Goal: Task Accomplishment & Management: Use online tool/utility

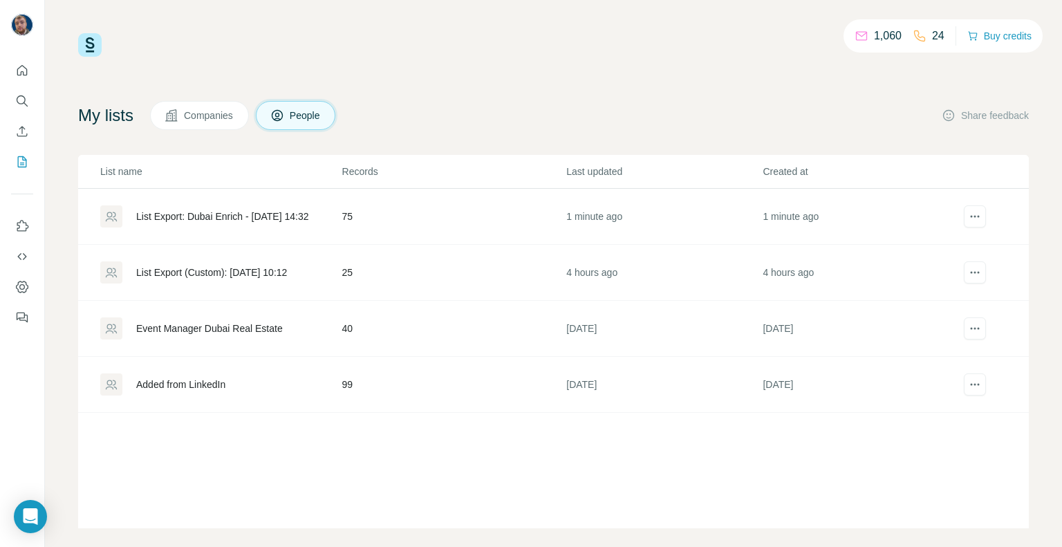
click at [221, 218] on div "List Export: Dubai Enrich - [DATE] 14:32" at bounding box center [222, 217] width 173 height 14
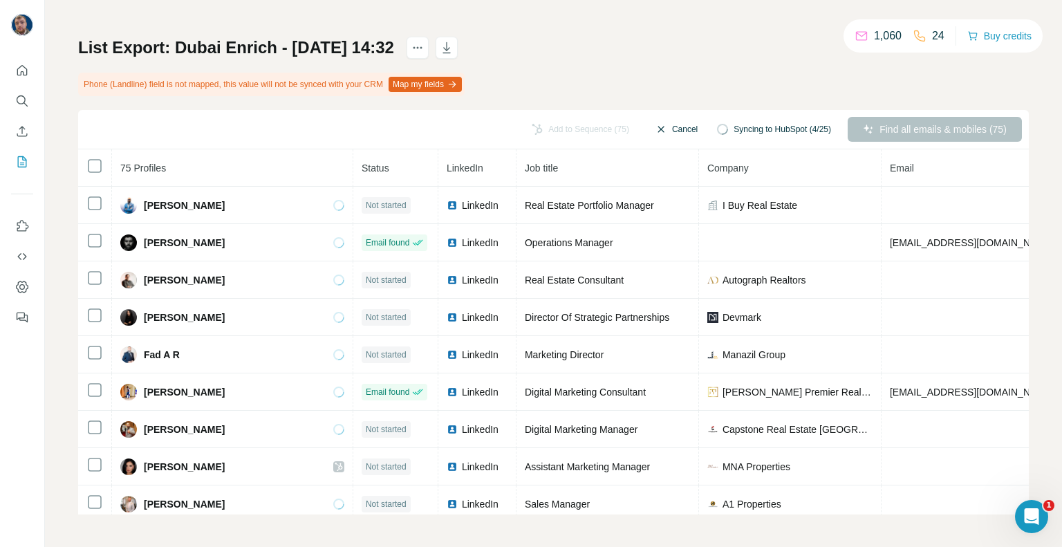
click at [662, 135] on button "Cancel" at bounding box center [677, 129] width 62 height 25
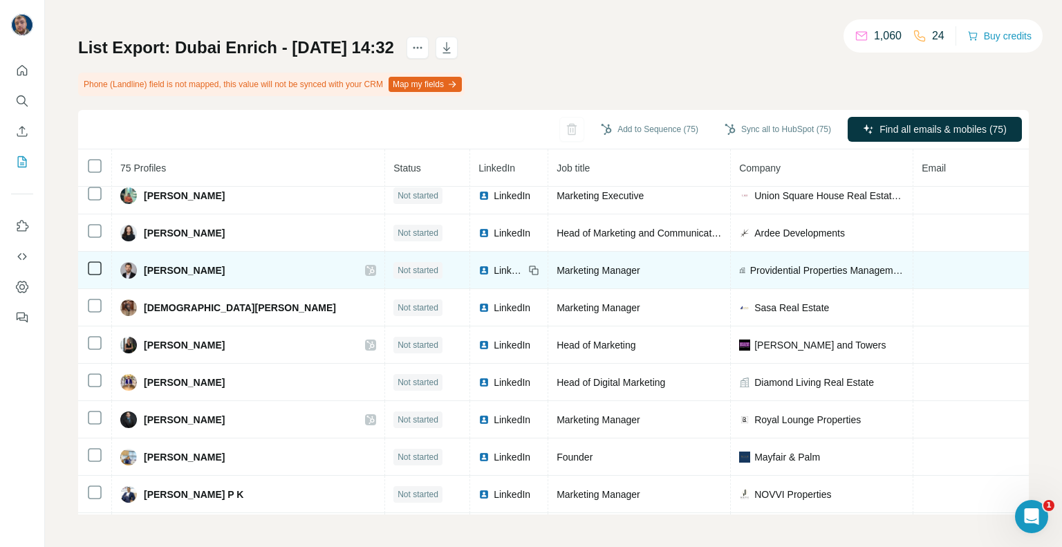
scroll to position [791, 0]
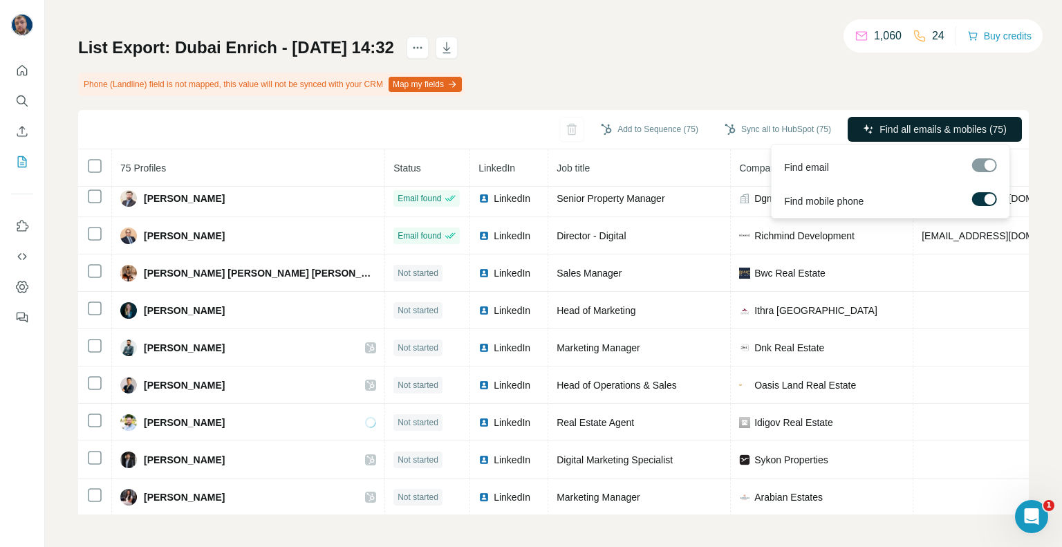
click at [902, 124] on span "Find all emails & mobiles (75)" at bounding box center [943, 129] width 127 height 14
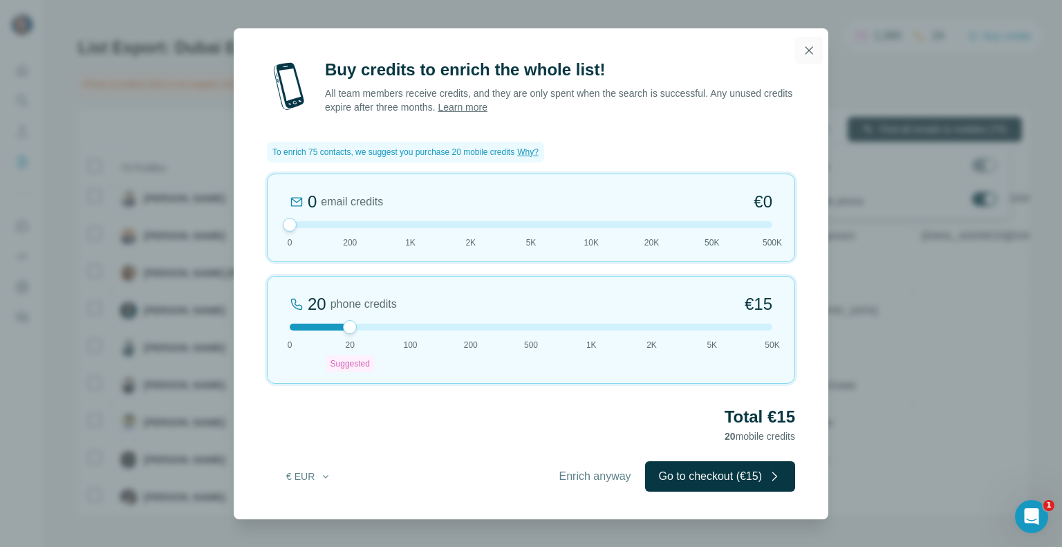
click at [805, 45] on icon "button" at bounding box center [809, 51] width 14 height 14
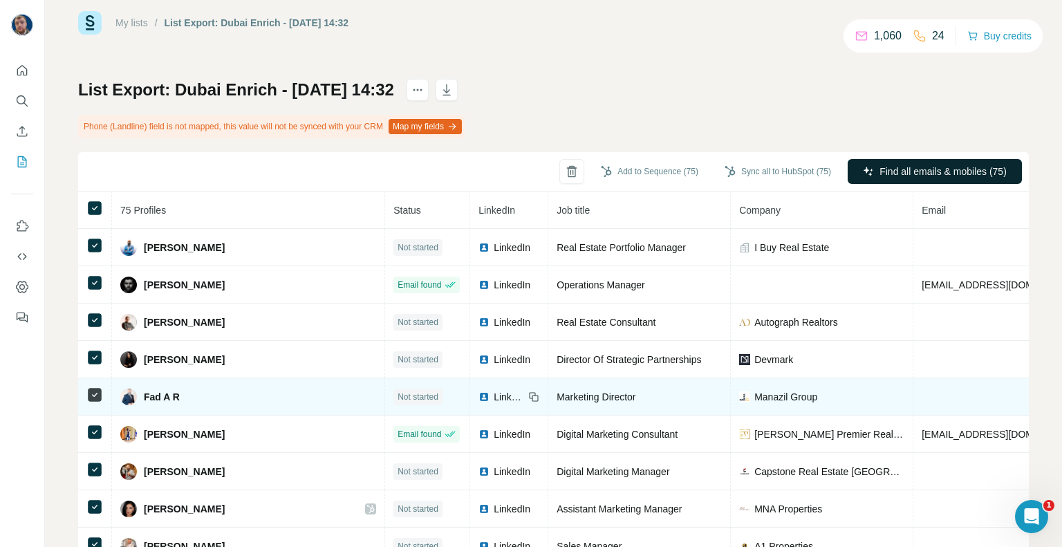
scroll to position [0, 0]
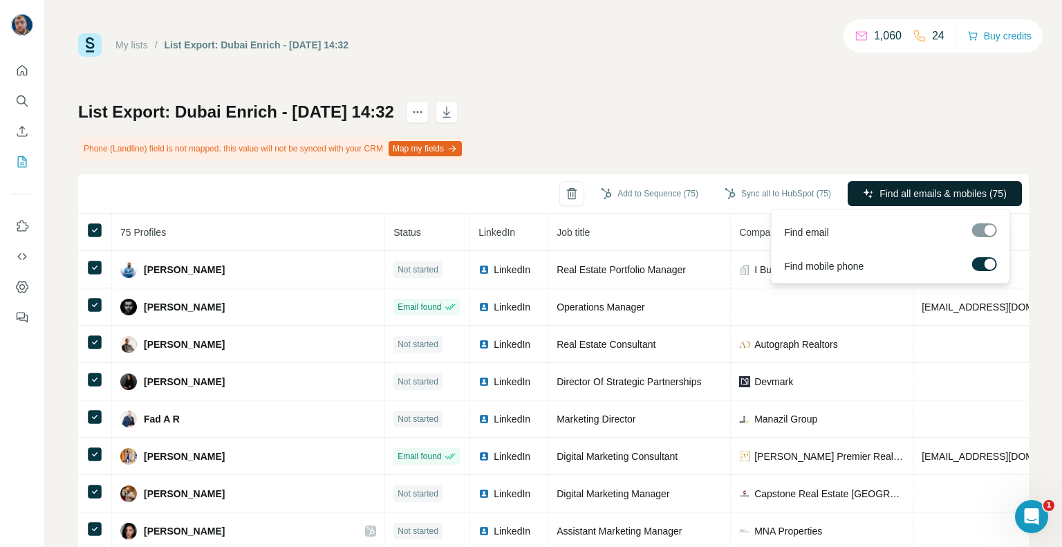
click at [985, 269] on label at bounding box center [984, 264] width 25 height 14
click at [960, 191] on span "Find all emails (75)" at bounding box center [967, 194] width 82 height 14
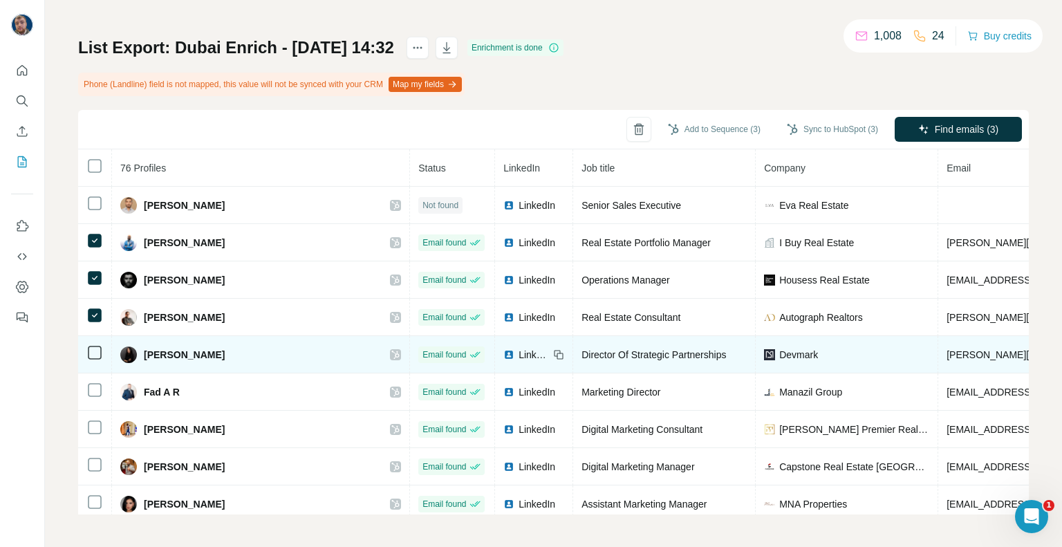
click at [90, 361] on td at bounding box center [95, 354] width 34 height 37
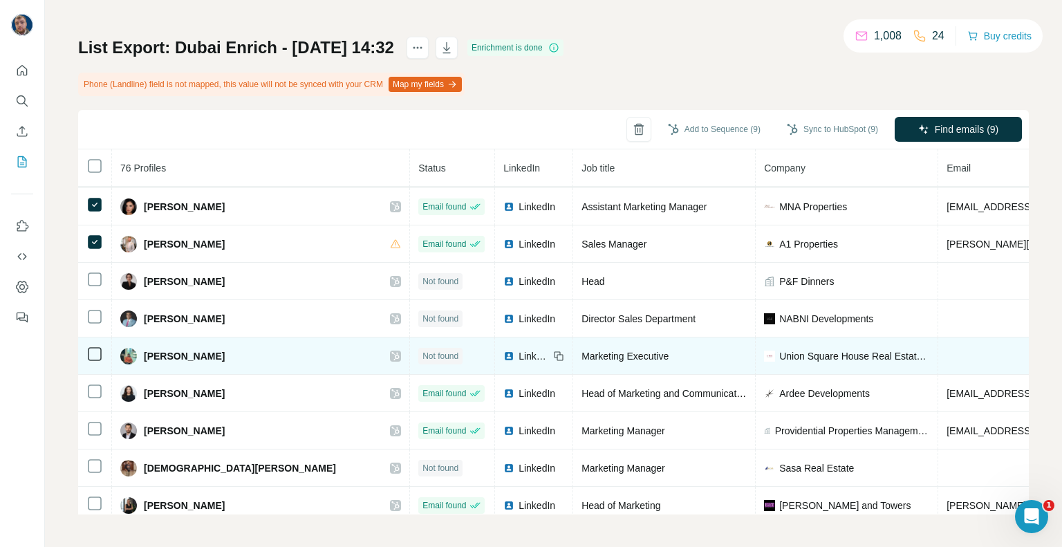
scroll to position [346, 0]
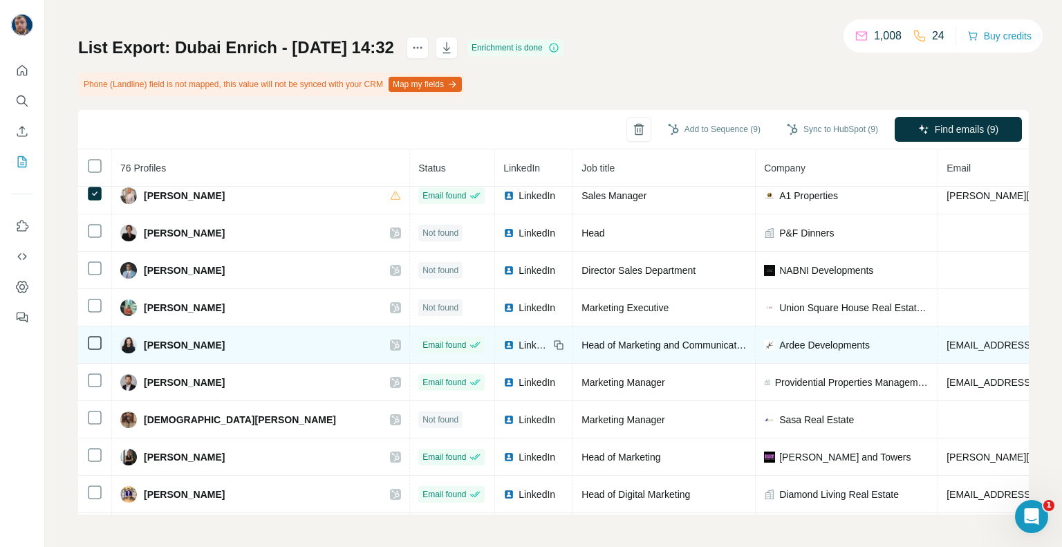
click at [86, 342] on icon at bounding box center [94, 343] width 17 height 17
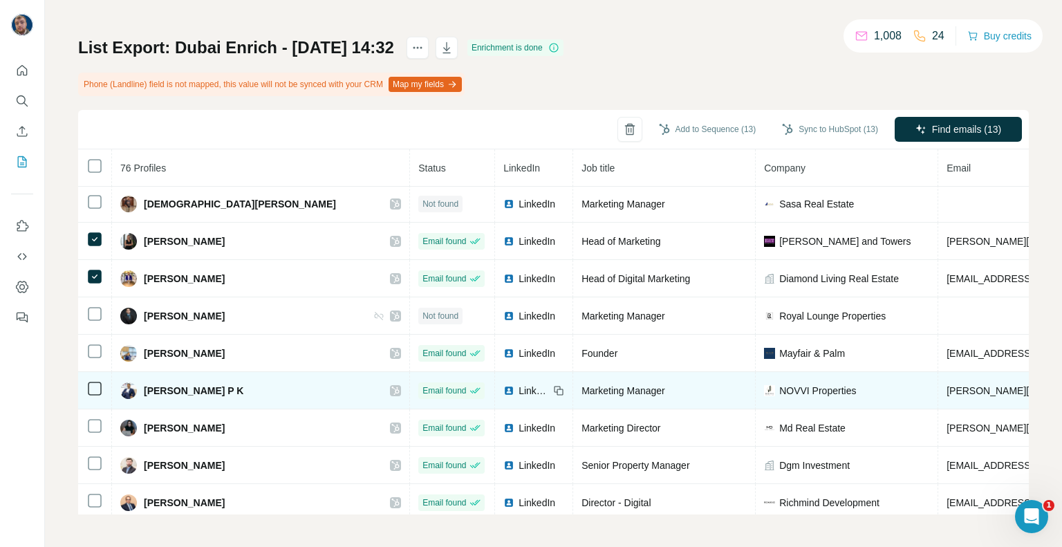
scroll to position [622, 0]
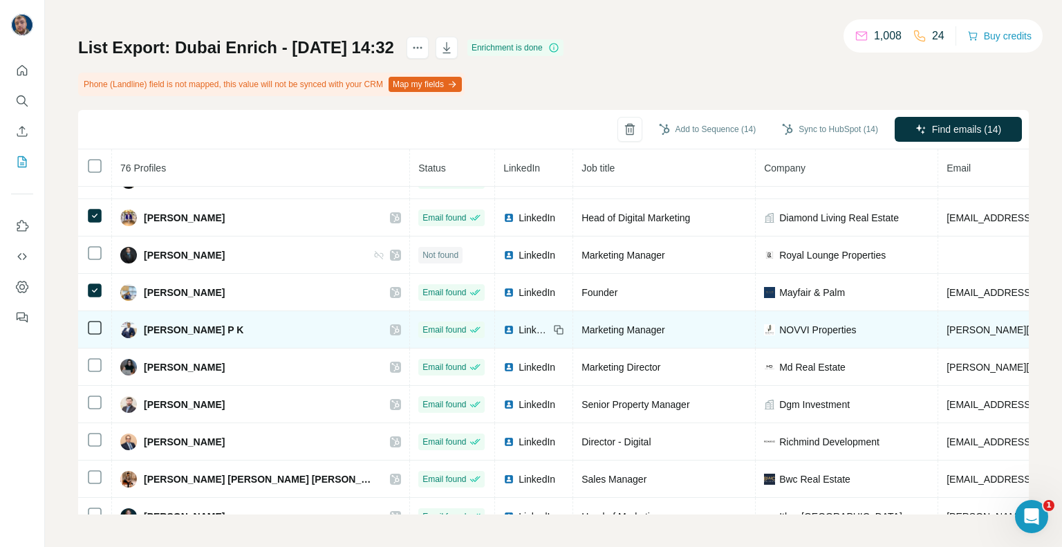
click at [80, 319] on td at bounding box center [95, 329] width 34 height 37
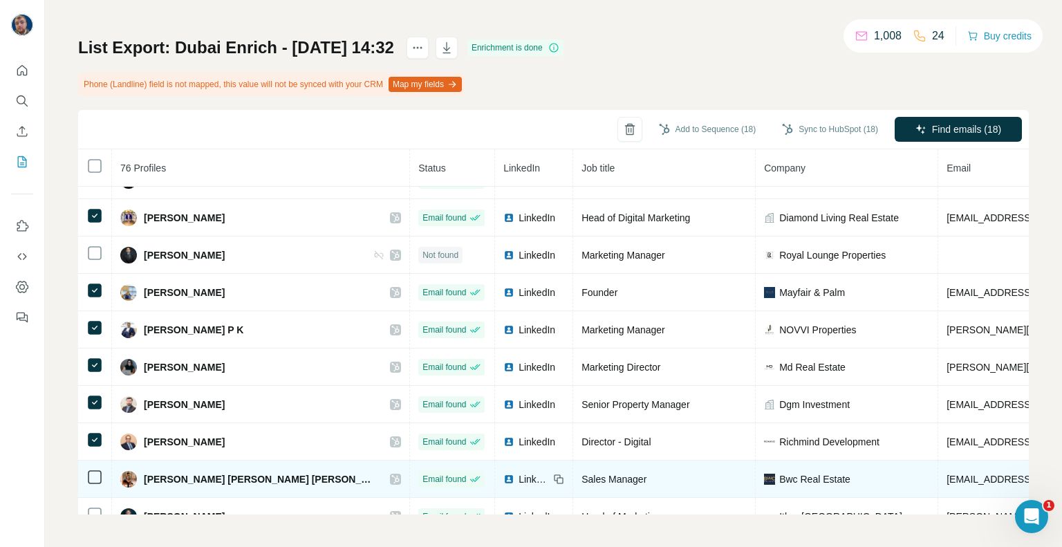
click at [93, 469] on icon at bounding box center [94, 477] width 17 height 17
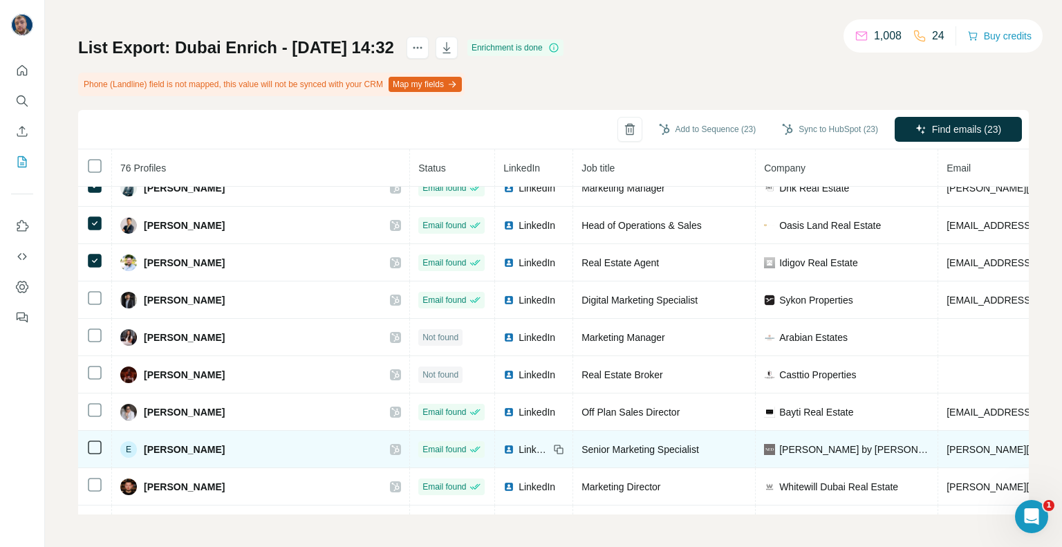
scroll to position [1037, 0]
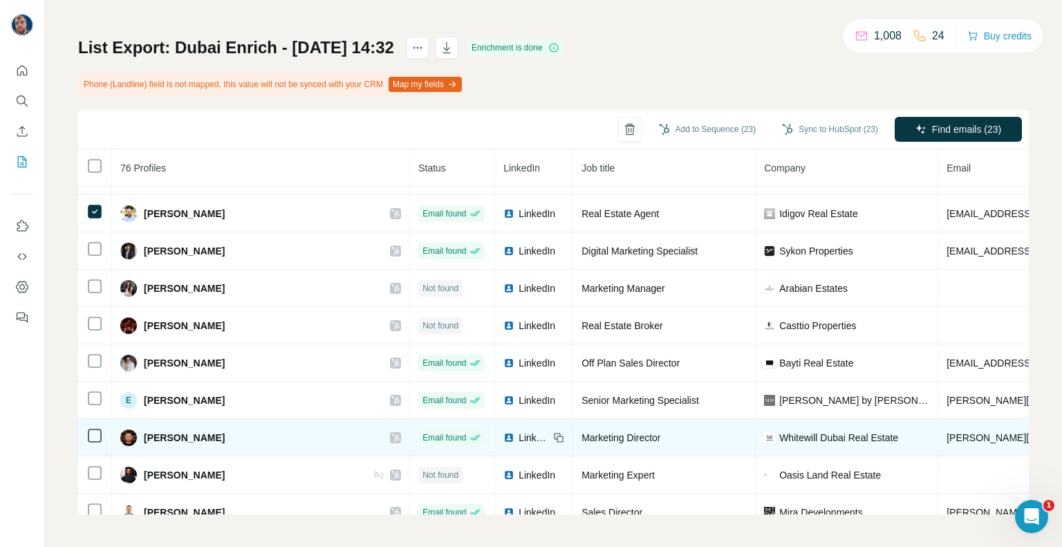
click at [86, 427] on icon at bounding box center [94, 435] width 17 height 17
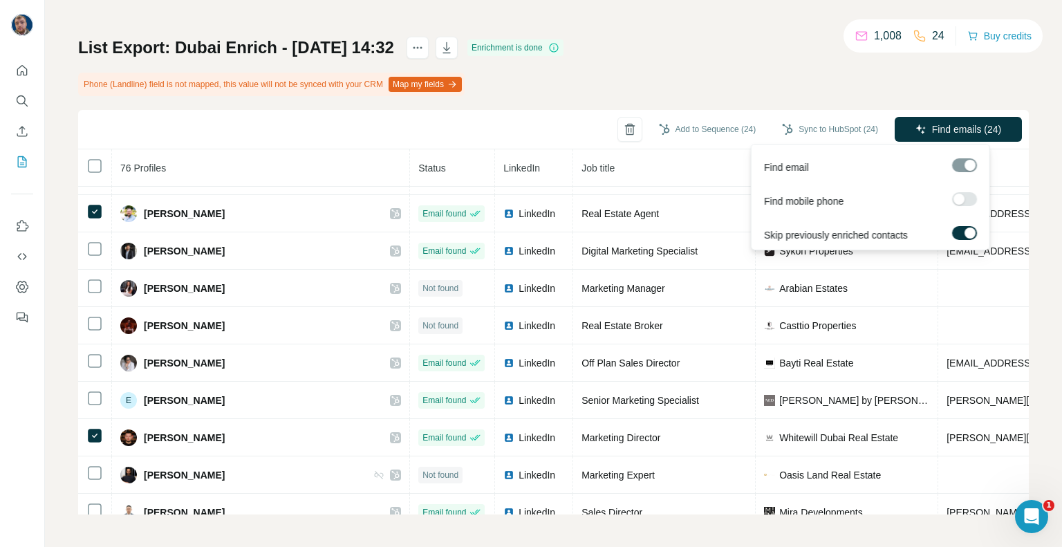
click at [963, 207] on div at bounding box center [964, 200] width 25 height 17
click at [965, 201] on label at bounding box center [964, 199] width 25 height 14
click at [967, 171] on div at bounding box center [964, 165] width 25 height 14
click at [971, 232] on div at bounding box center [970, 233] width 11 height 11
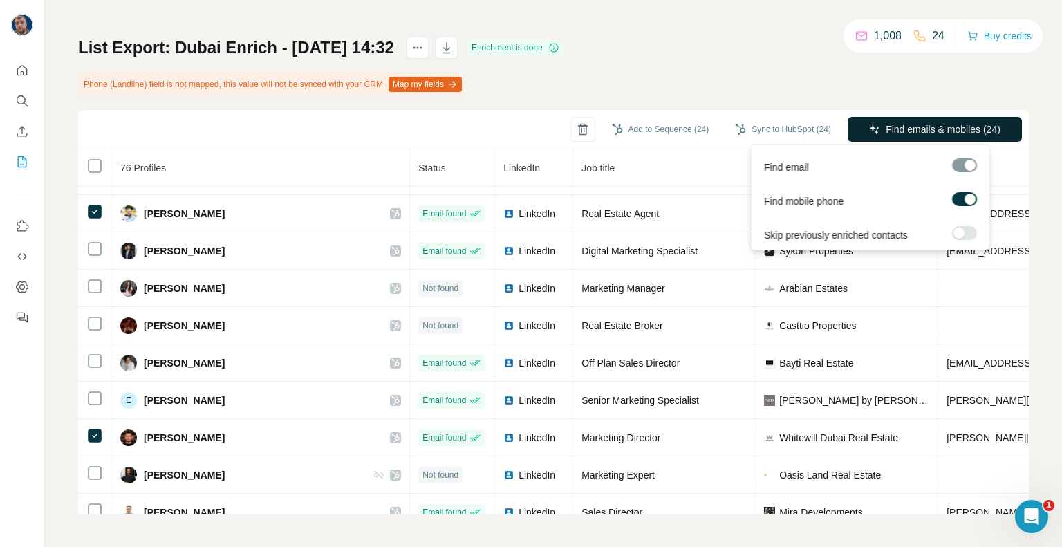
click at [943, 129] on span "Find emails & mobiles (24)" at bounding box center [943, 129] width 115 height 14
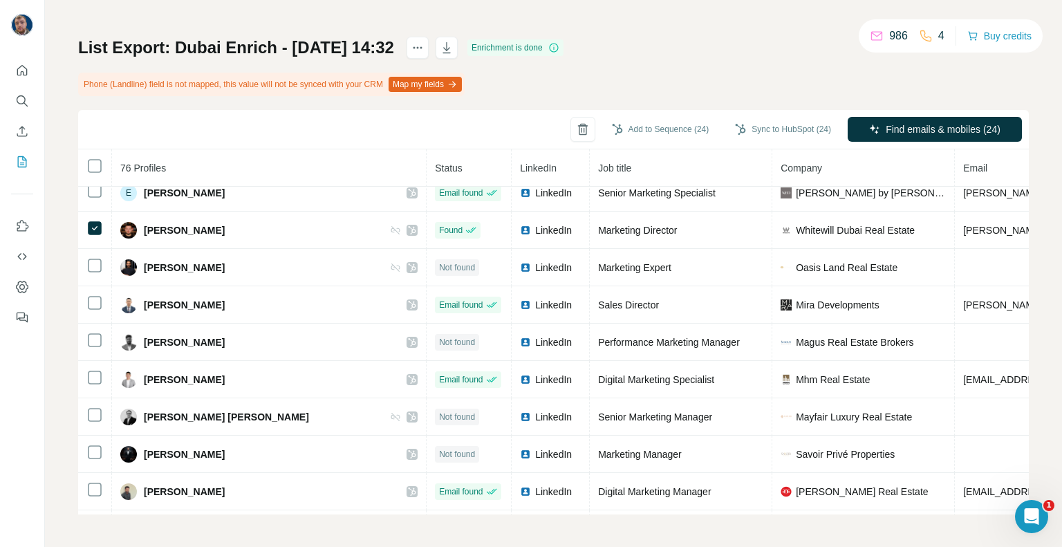
scroll to position [1590, 0]
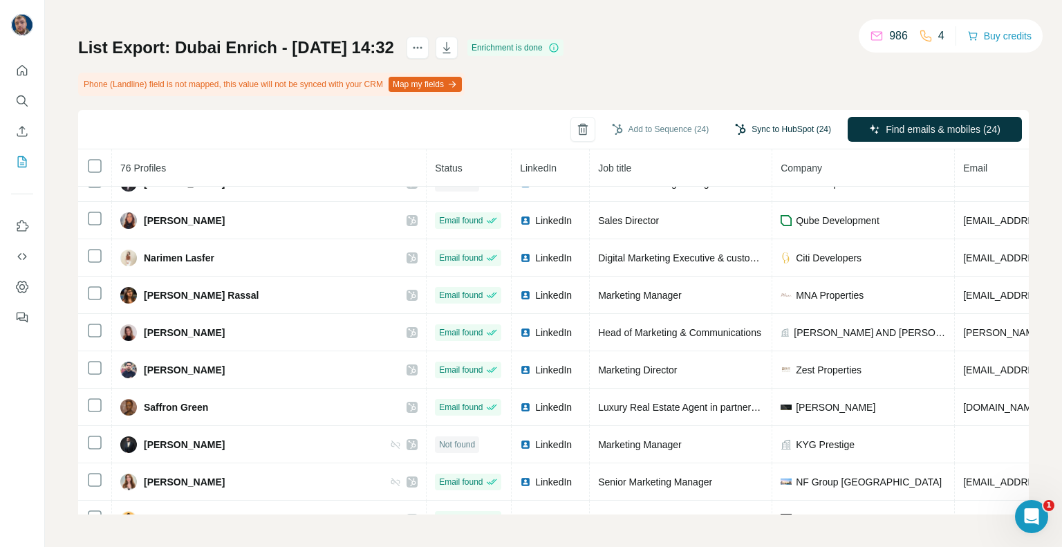
click at [750, 123] on button "Sync to HubSpot (24)" at bounding box center [782, 129] width 115 height 21
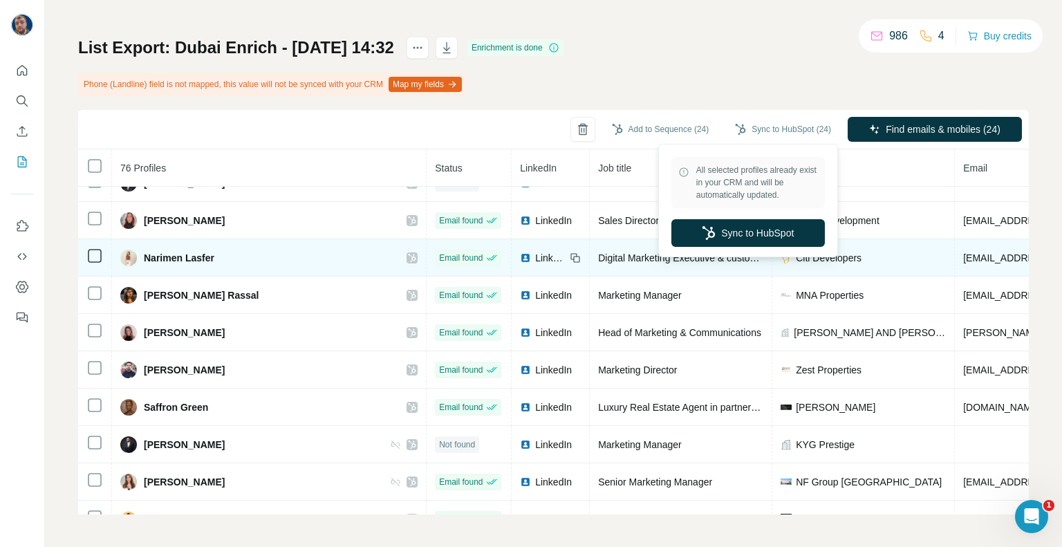
click at [721, 234] on button "Sync to HubSpot" at bounding box center [748, 233] width 154 height 28
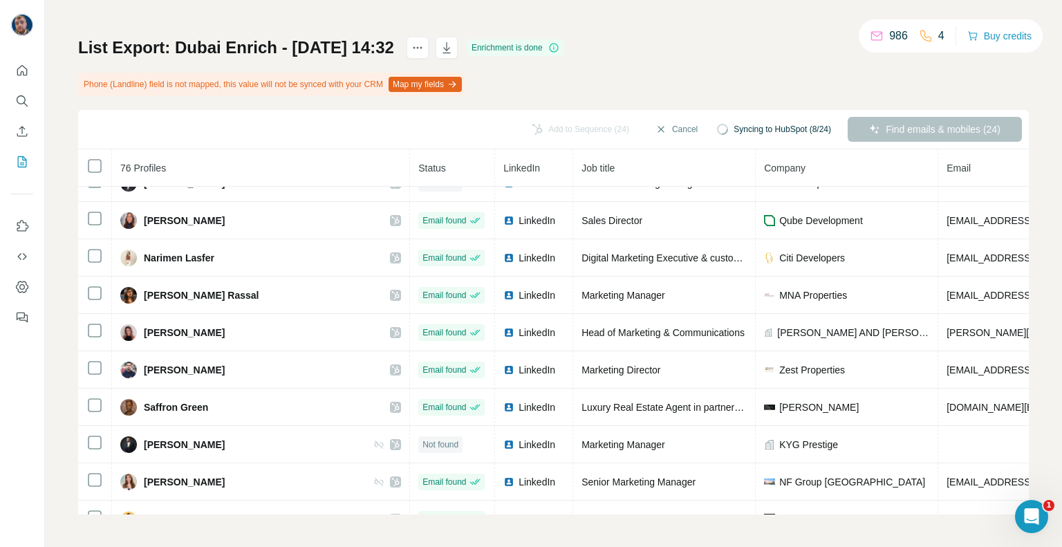
click at [725, 68] on div "List Export: [GEOGRAPHIC_DATA] Enrich - [DATE] 14:32 Enrichment is done Phone (…" at bounding box center [553, 276] width 951 height 478
click at [729, 52] on div "List Export: [GEOGRAPHIC_DATA] Enrich - [DATE] 14:32 Enrichment is done Phone (…" at bounding box center [553, 276] width 951 height 478
click at [729, 53] on div "List Export: [GEOGRAPHIC_DATA] Enrich - [DATE] 14:32 Enrichment is done Phone (…" at bounding box center [553, 276] width 951 height 478
click at [730, 57] on div "List Export: [GEOGRAPHIC_DATA] Enrich - [DATE] 14:32 Enrichment is done Phone (…" at bounding box center [553, 276] width 951 height 478
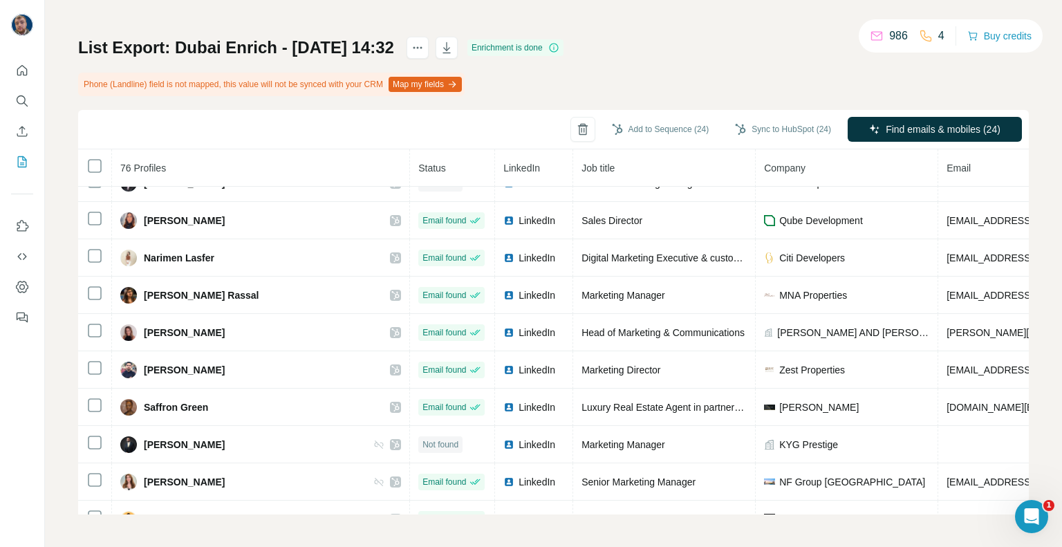
click at [730, 57] on div "List Export: [GEOGRAPHIC_DATA] Enrich - [DATE] 14:32 Enrichment is done Phone (…" at bounding box center [553, 276] width 951 height 478
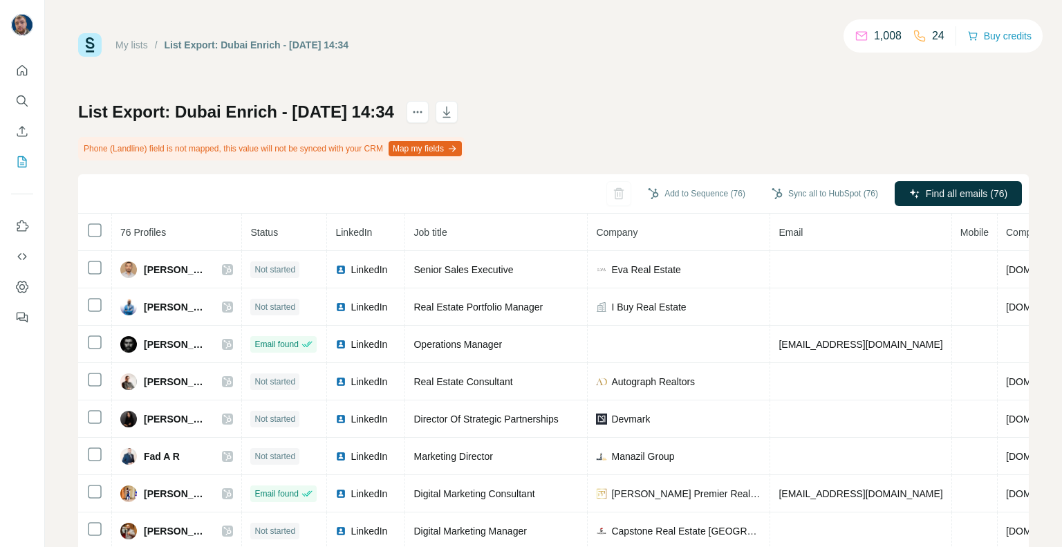
click at [600, 31] on div "My lists / List Export: Dubai Enrich - 09/10/2025 14:34 1,008 24 Buy credits Li…" at bounding box center [553, 273] width 1017 height 547
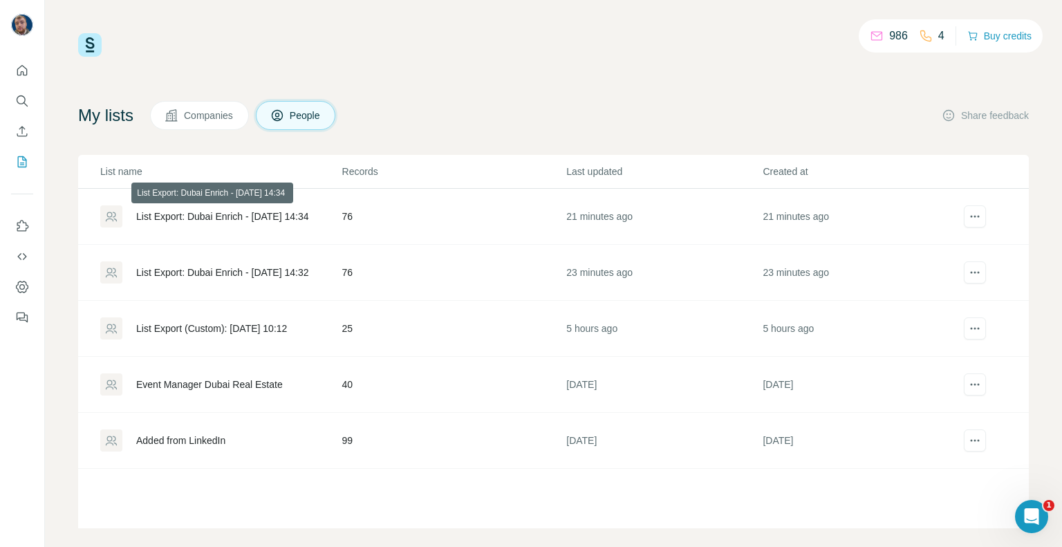
click at [249, 217] on div "List Export: Dubai Enrich - 09/10/2025 14:34" at bounding box center [222, 217] width 173 height 14
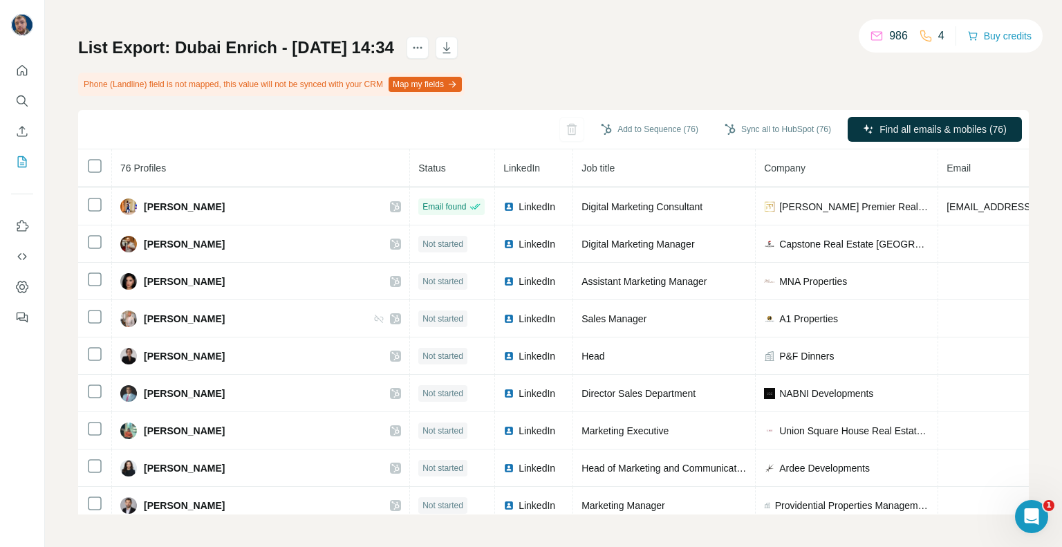
scroll to position [6, 0]
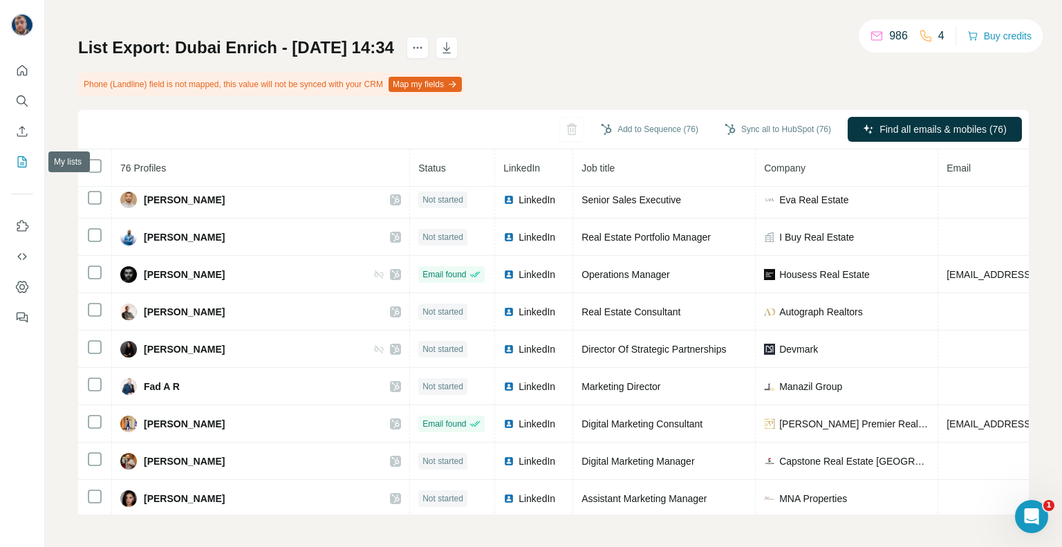
click at [18, 158] on icon "My lists" at bounding box center [22, 161] width 9 height 11
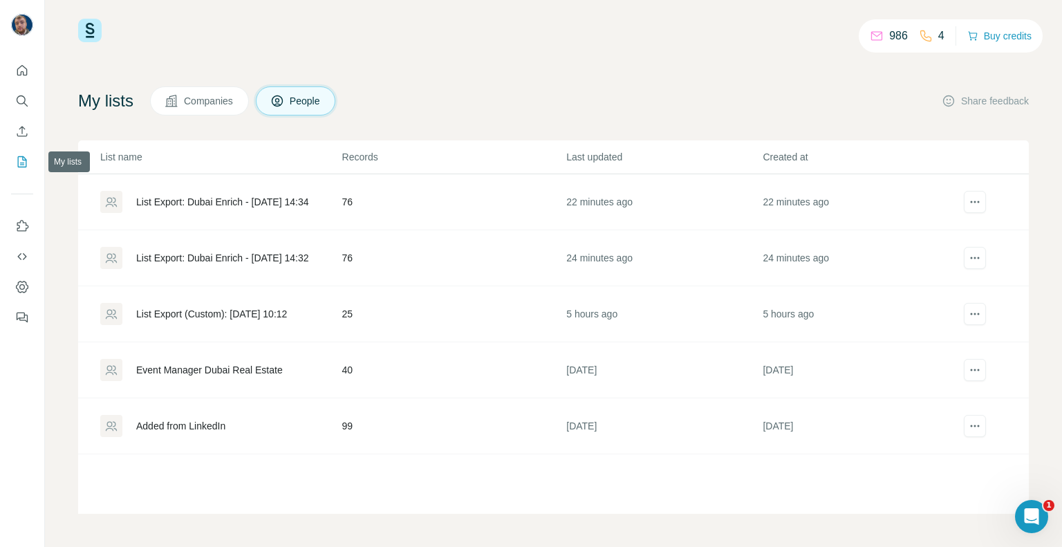
scroll to position [14, 0]
click at [969, 204] on icon "actions" at bounding box center [975, 203] width 14 height 14
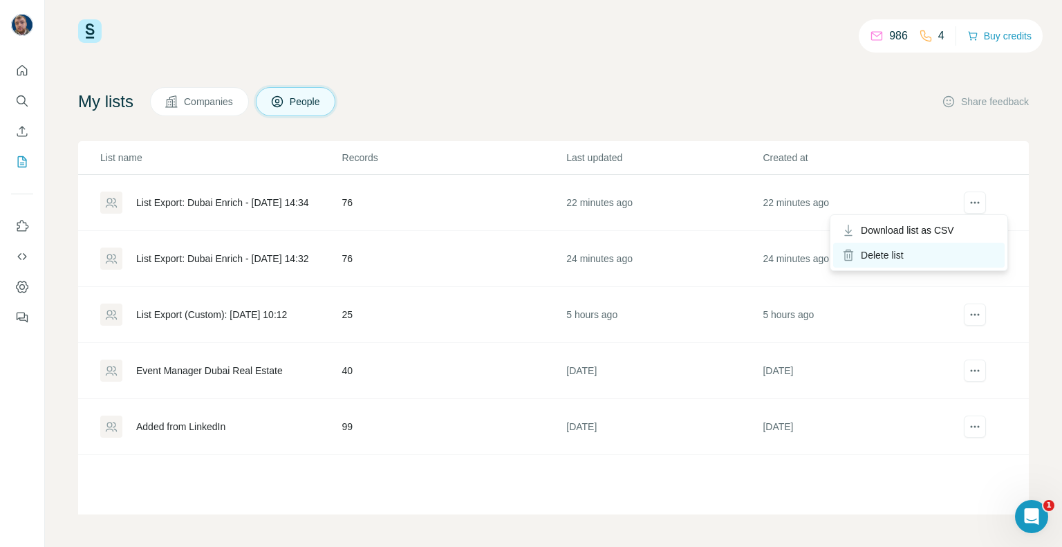
click at [929, 252] on div "Delete list" at bounding box center [918, 255] width 171 height 25
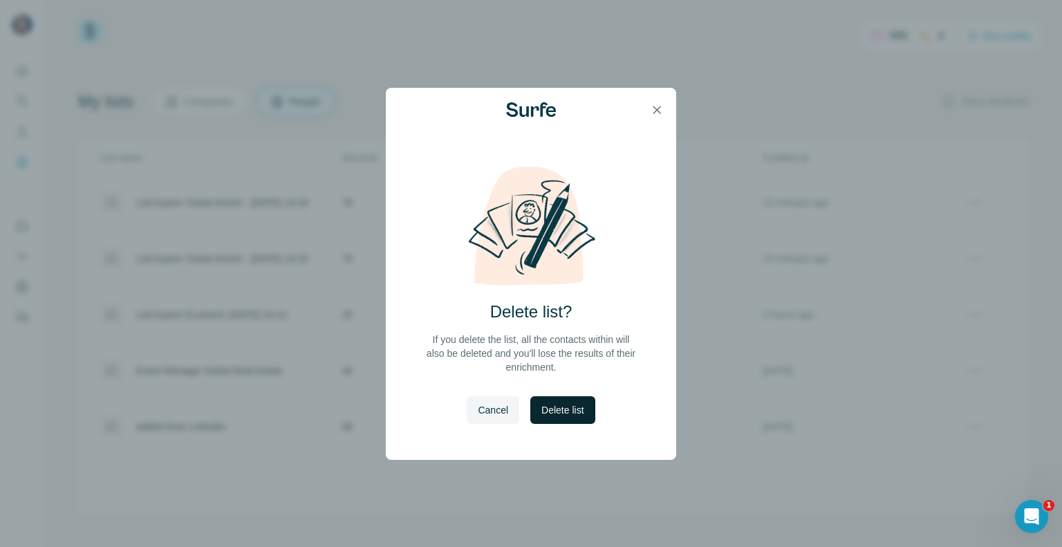
click at [552, 407] on span "Delete list" at bounding box center [562, 410] width 42 height 14
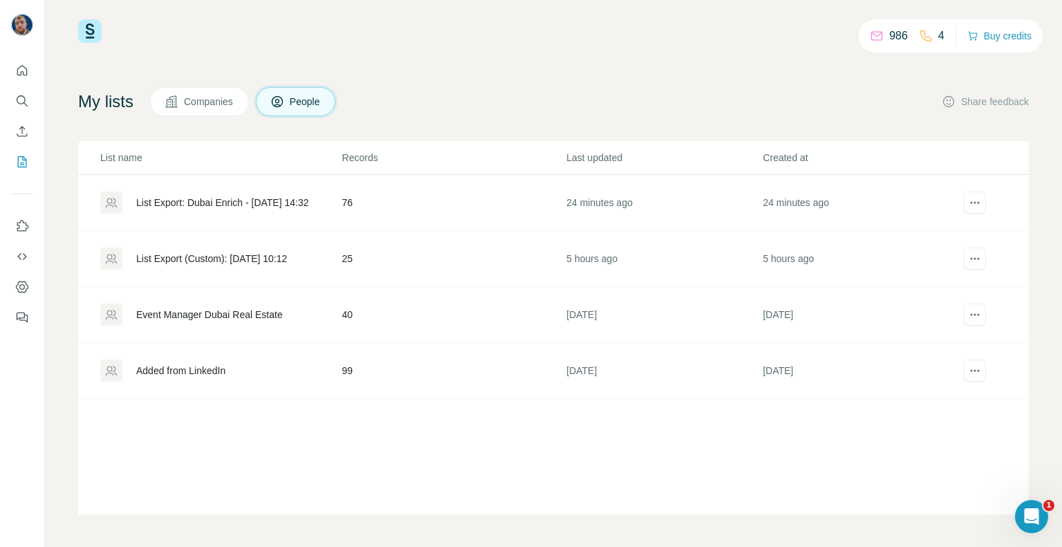
click at [252, 205] on div "List Export: Dubai Enrich - [DATE] 14:32" at bounding box center [222, 203] width 173 height 14
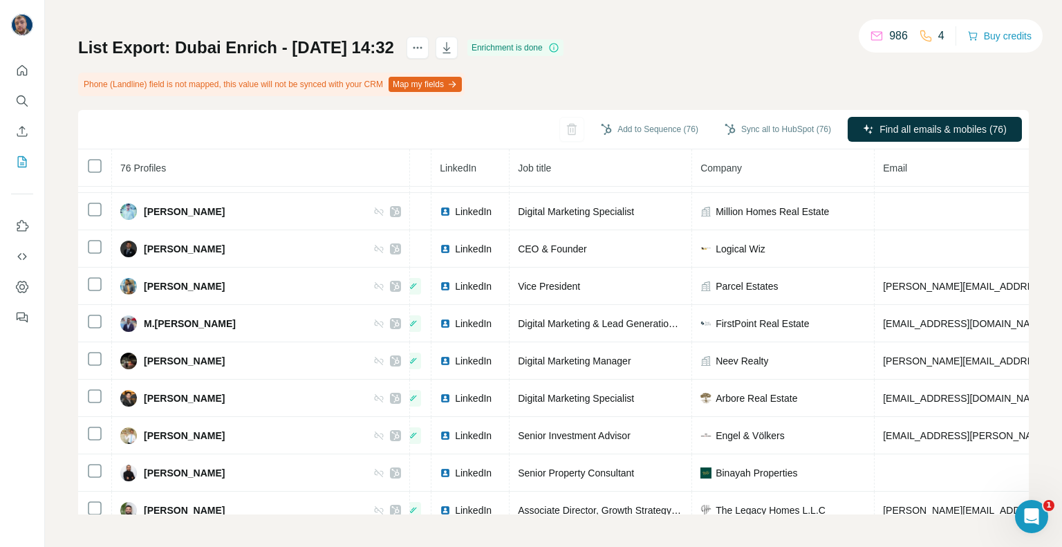
scroll to position [2496, 0]
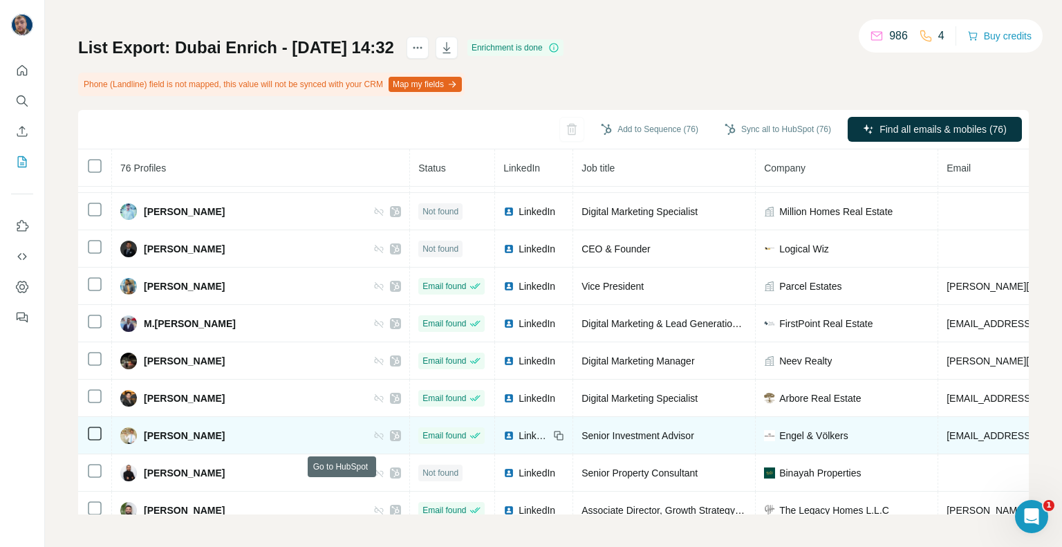
drag, startPoint x: 343, startPoint y: 486, endPoint x: 258, endPoint y: 431, distance: 101.5
click at [258, 431] on td "[PERSON_NAME]" at bounding box center [261, 435] width 298 height 37
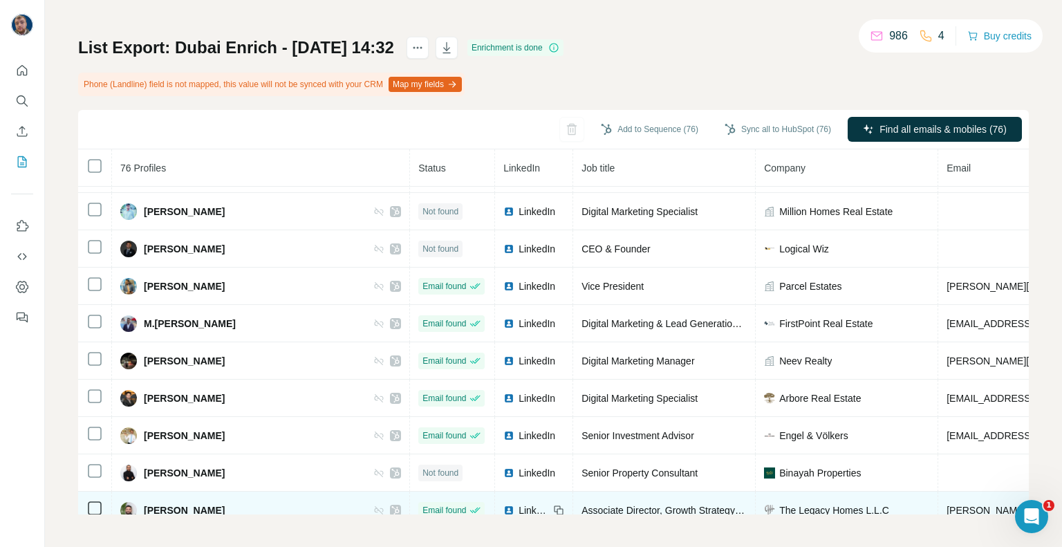
click at [391, 505] on icon at bounding box center [395, 510] width 8 height 11
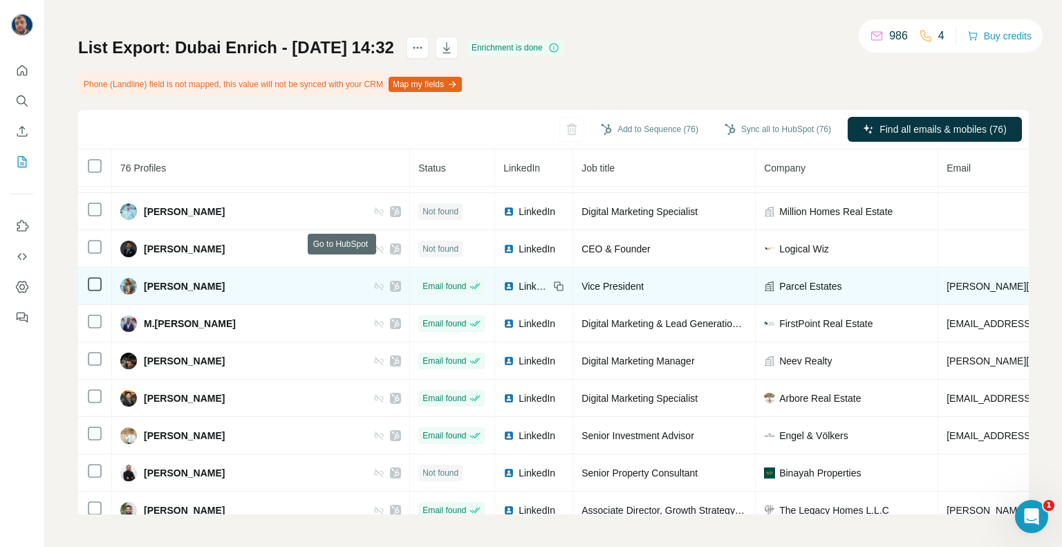
click at [391, 281] on icon at bounding box center [395, 286] width 8 height 11
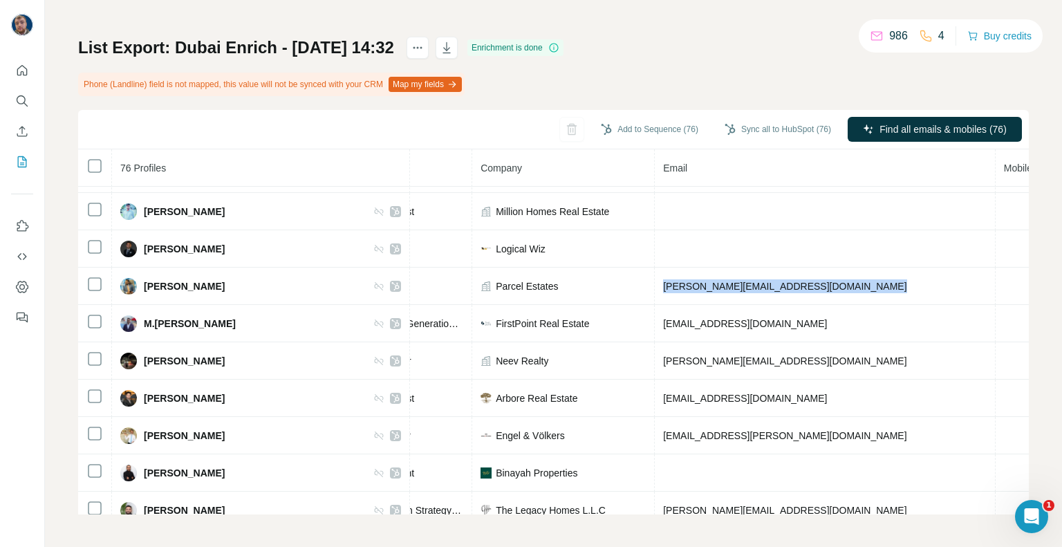
scroll to position [2496, 319]
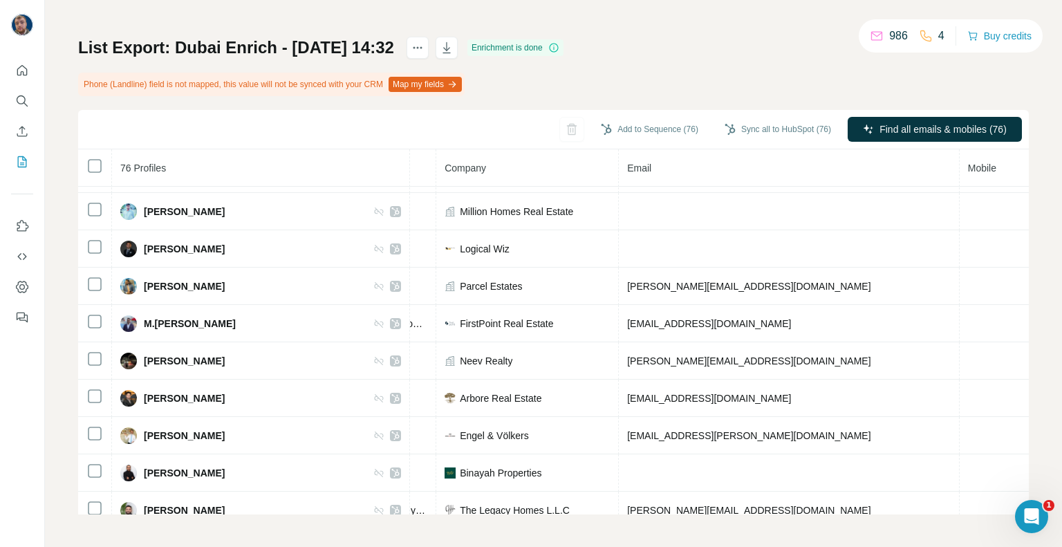
click at [664, 174] on th "Email" at bounding box center [789, 167] width 341 height 37
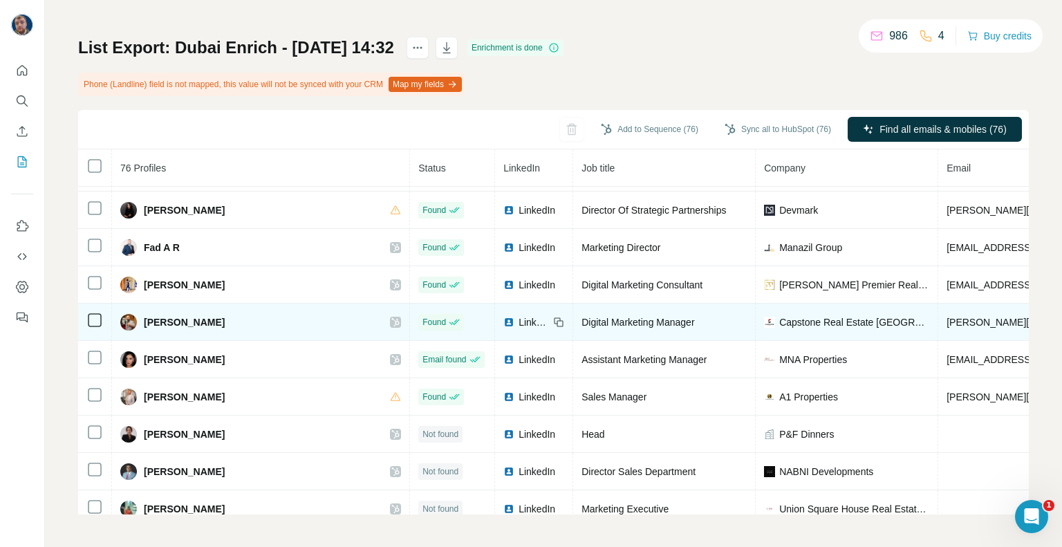
scroll to position [0, 0]
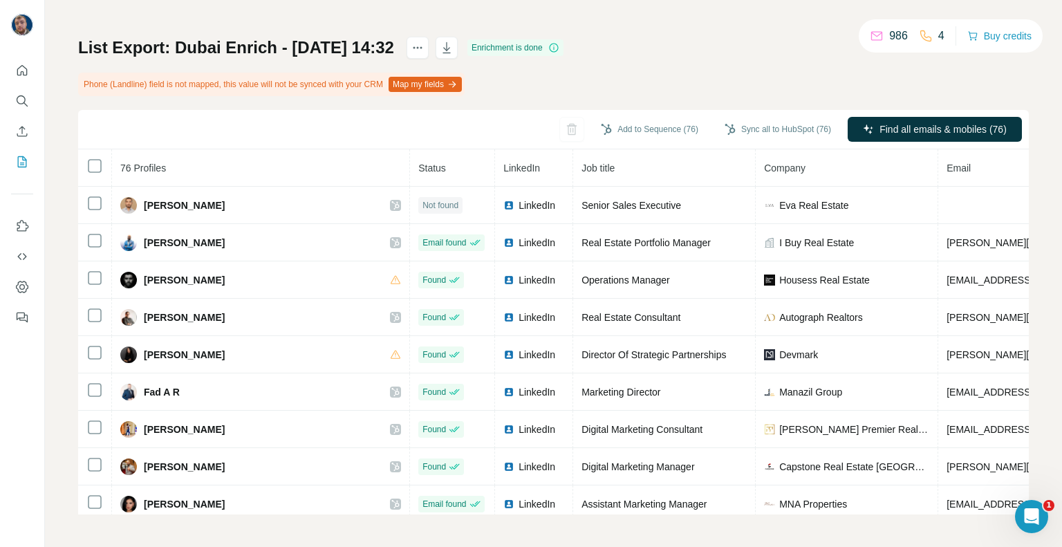
click at [522, 89] on div "List Export: Dubai Enrich - 09/10/2025 14:32 Enrichment is done Phone (Landline…" at bounding box center [553, 276] width 951 height 478
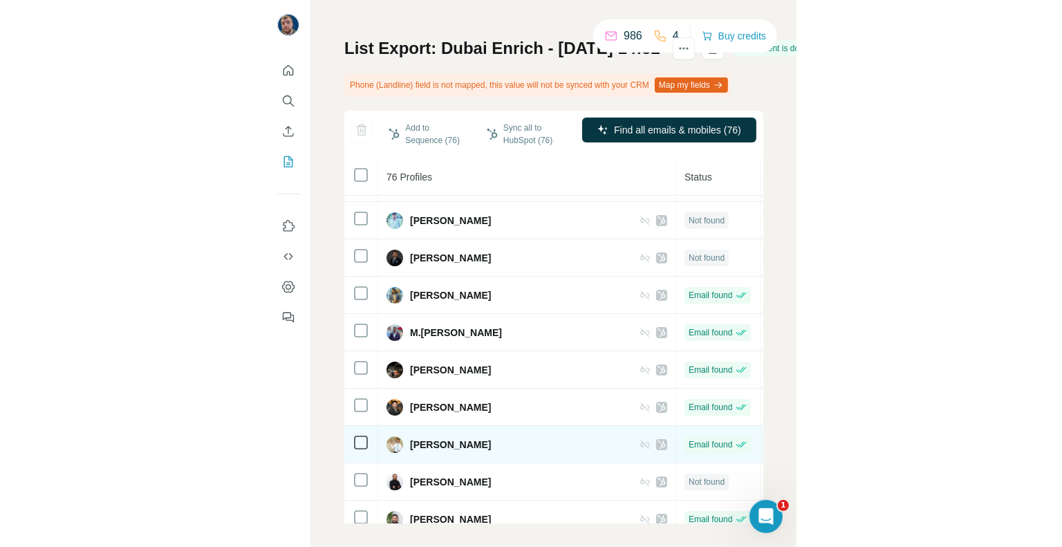
scroll to position [108, 0]
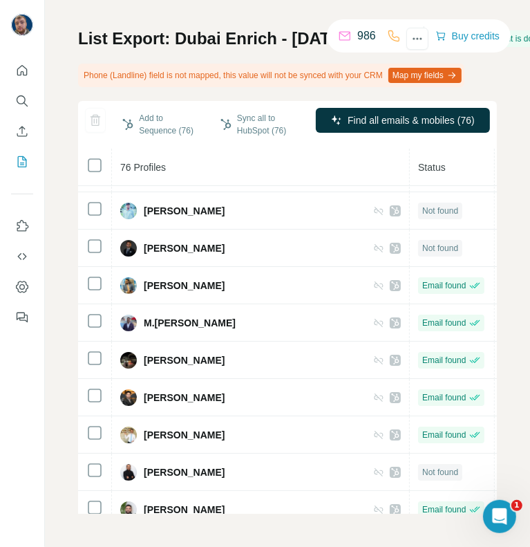
click at [152, 162] on span "76 Profiles" at bounding box center [143, 167] width 46 height 11
click at [290, 149] on th "76 Profiles" at bounding box center [261, 167] width 298 height 37
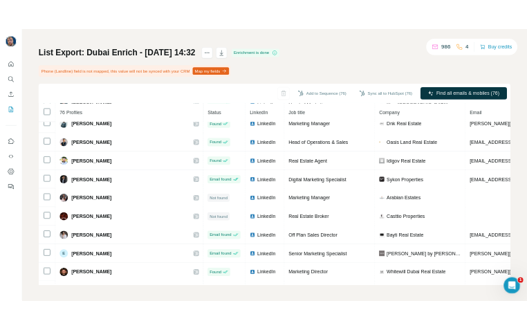
scroll to position [974, 0]
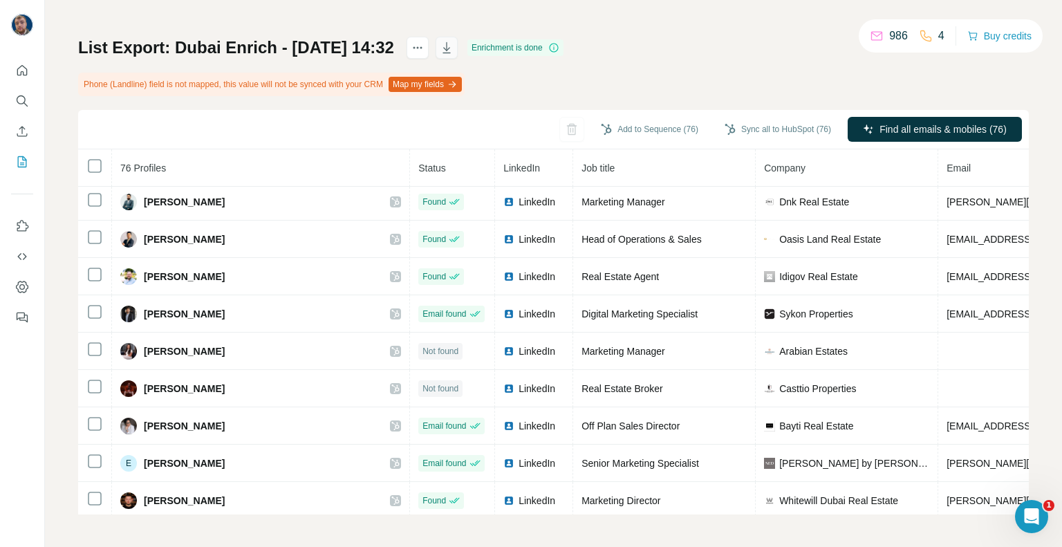
click at [454, 49] on icon "button" at bounding box center [447, 48] width 14 height 14
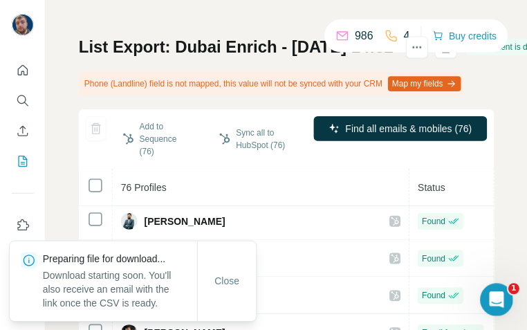
scroll to position [975, 0]
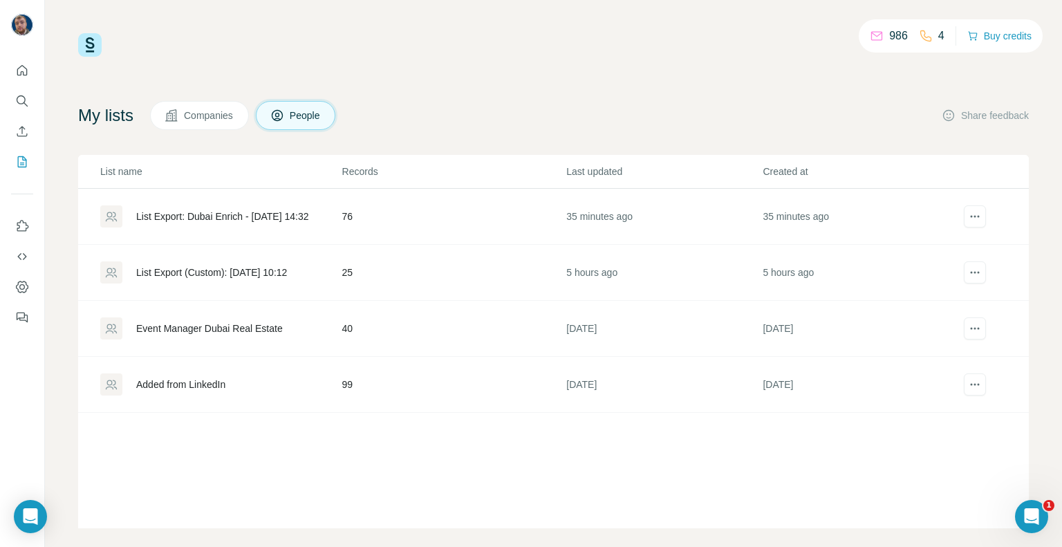
click at [240, 220] on div "List Export: Dubai Enrich - [DATE] 14:32" at bounding box center [222, 217] width 173 height 14
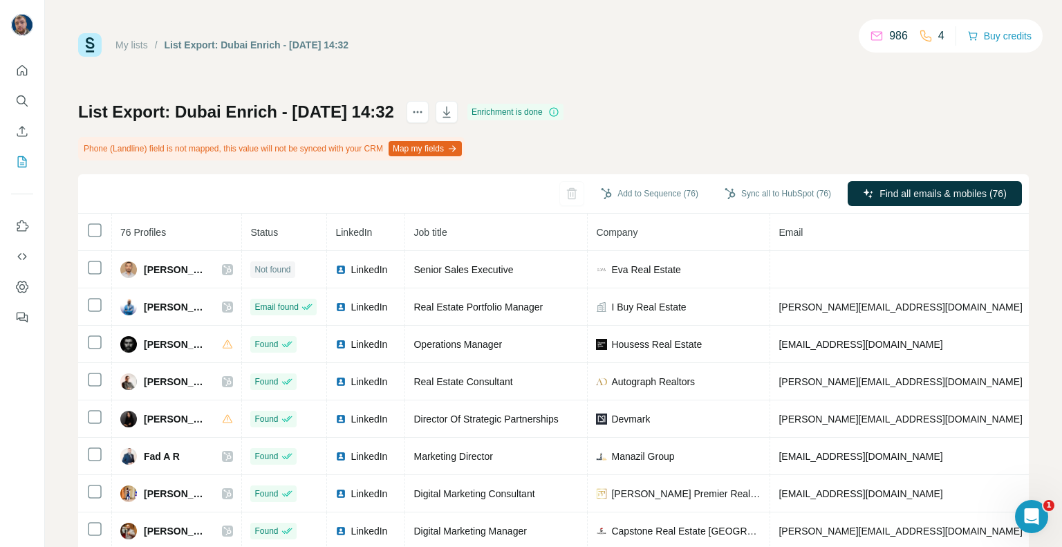
click at [439, 149] on button "Map my fields" at bounding box center [425, 148] width 73 height 15
click at [752, 194] on button "Sync all to HubSpot (76)" at bounding box center [778, 193] width 126 height 21
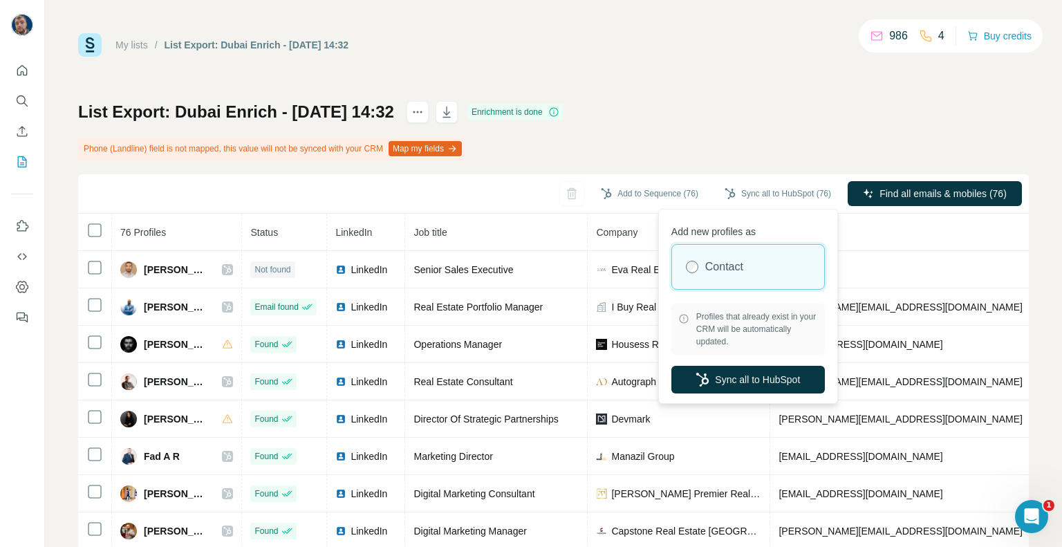
click at [702, 261] on div "Contact" at bounding box center [748, 267] width 152 height 44
click at [703, 269] on div "Contact" at bounding box center [748, 267] width 152 height 44
click at [762, 380] on button "Sync all to HubSpot" at bounding box center [748, 380] width 154 height 28
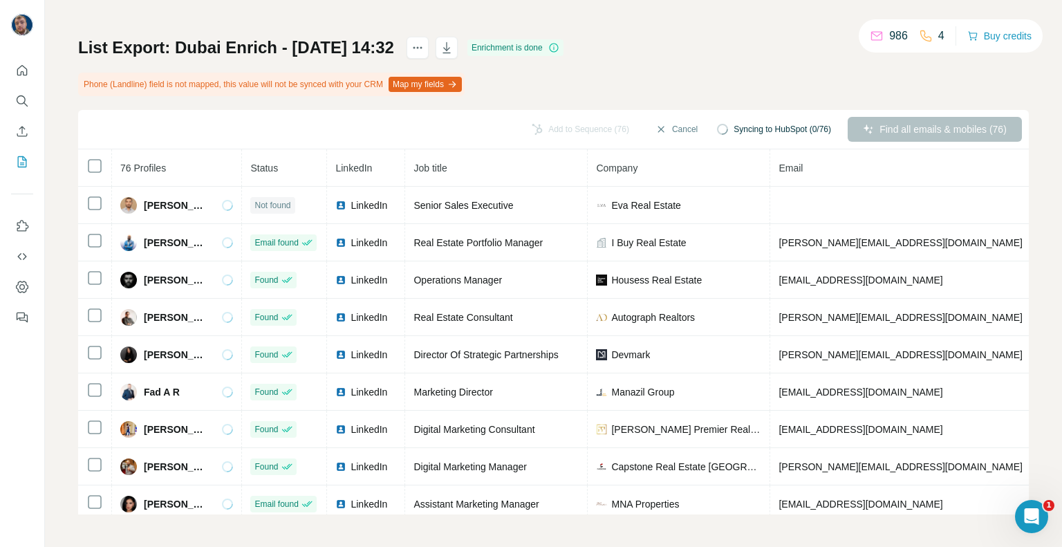
scroll to position [50, 0]
